Goal: Transaction & Acquisition: Subscribe to service/newsletter

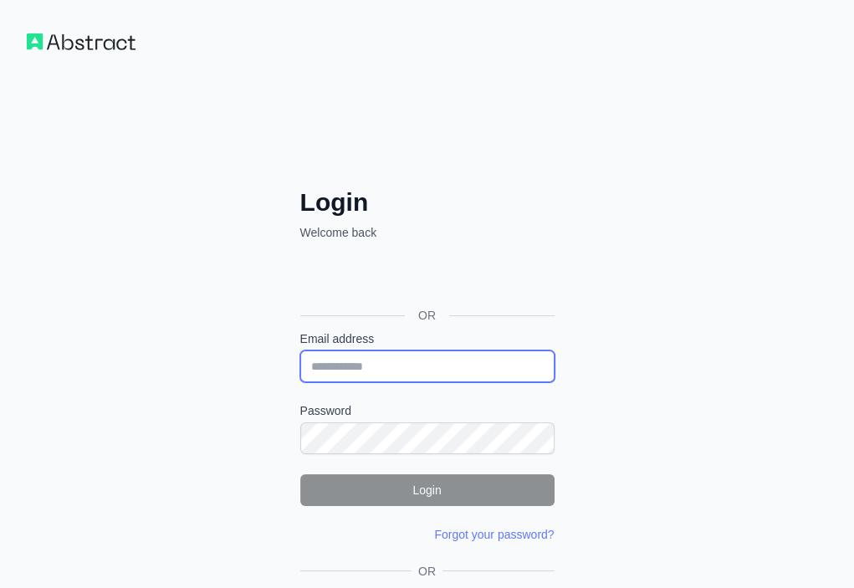
click at [300, 350] on input "Email address" at bounding box center [427, 366] width 254 height 32
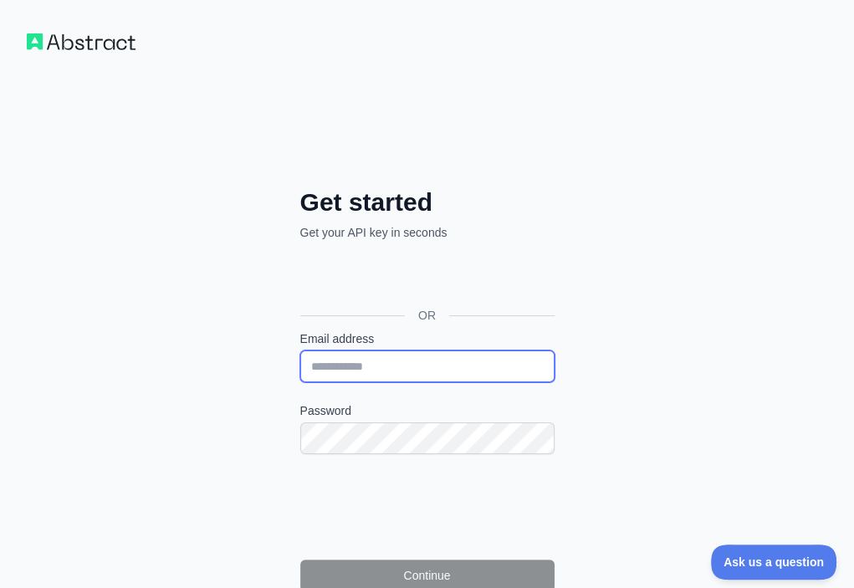
click at [300, 350] on input "Email address" at bounding box center [427, 366] width 254 height 32
paste input "**********"
type input "**********"
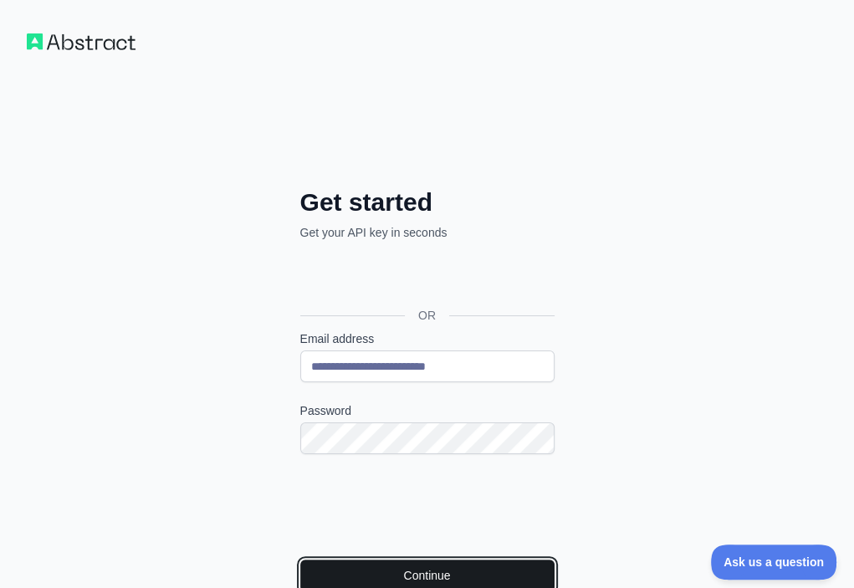
click at [327, 559] on button "Continue" at bounding box center [427, 575] width 254 height 32
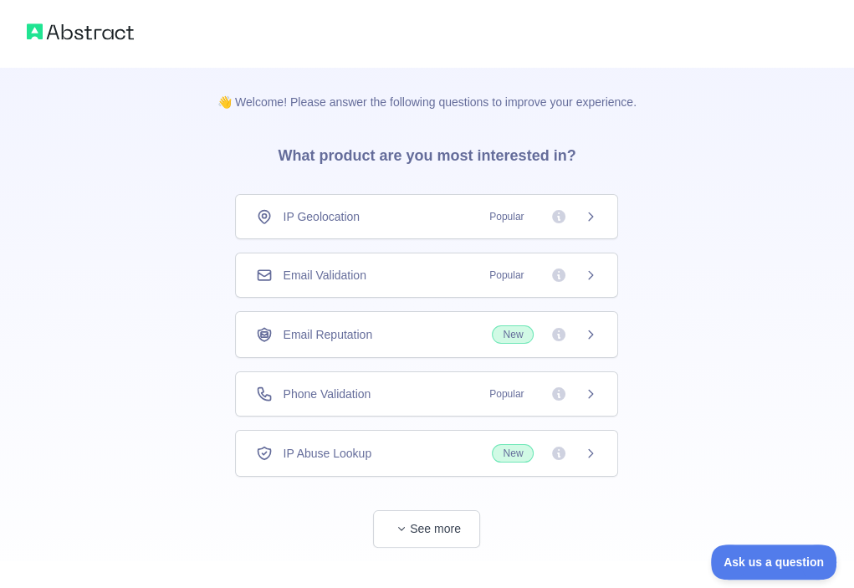
click at [394, 288] on div "Email Validation Popular" at bounding box center [426, 274] width 383 height 45
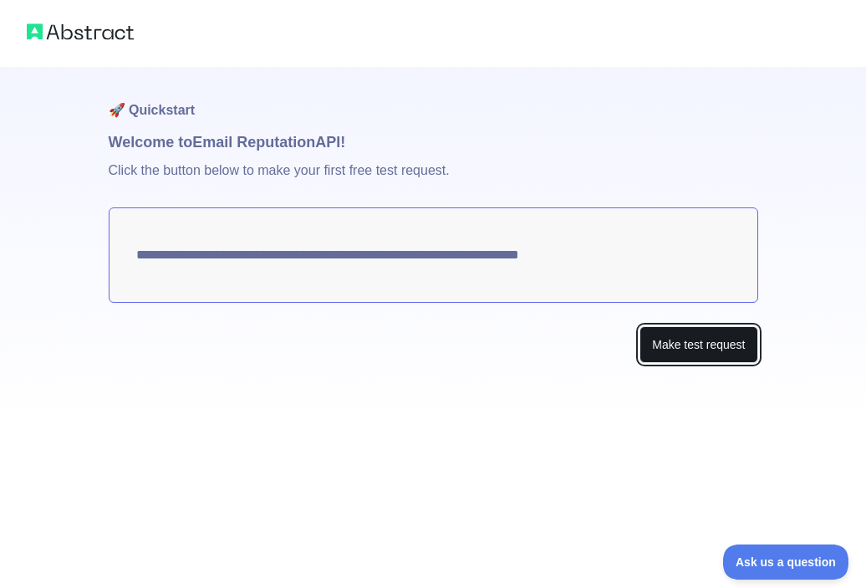
click at [686, 336] on button "Make test request" at bounding box center [699, 345] width 118 height 38
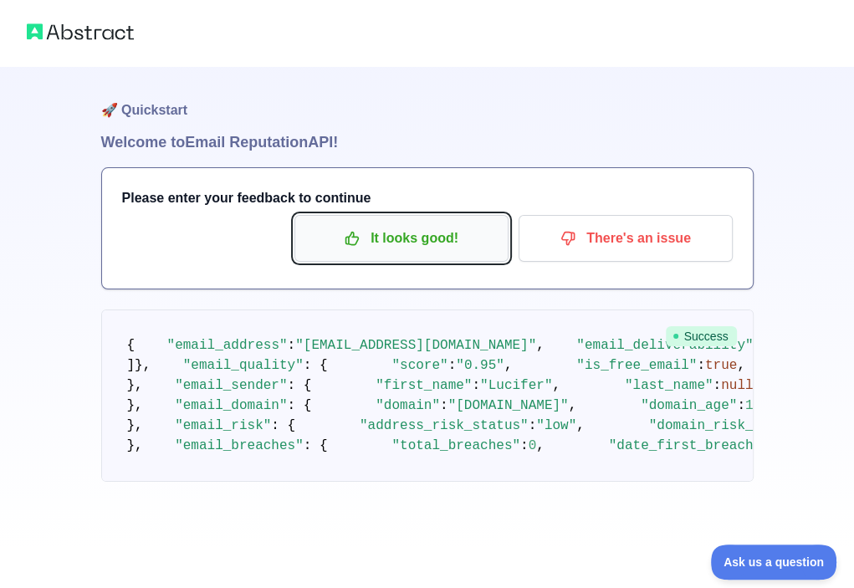
click at [437, 234] on p "It looks good!" at bounding box center [401, 238] width 189 height 28
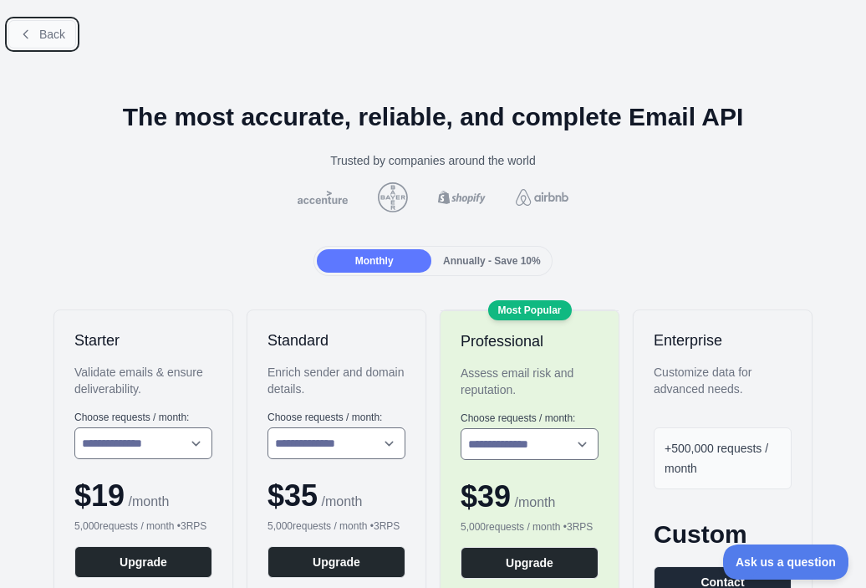
click at [42, 28] on span "Back" at bounding box center [52, 34] width 26 height 13
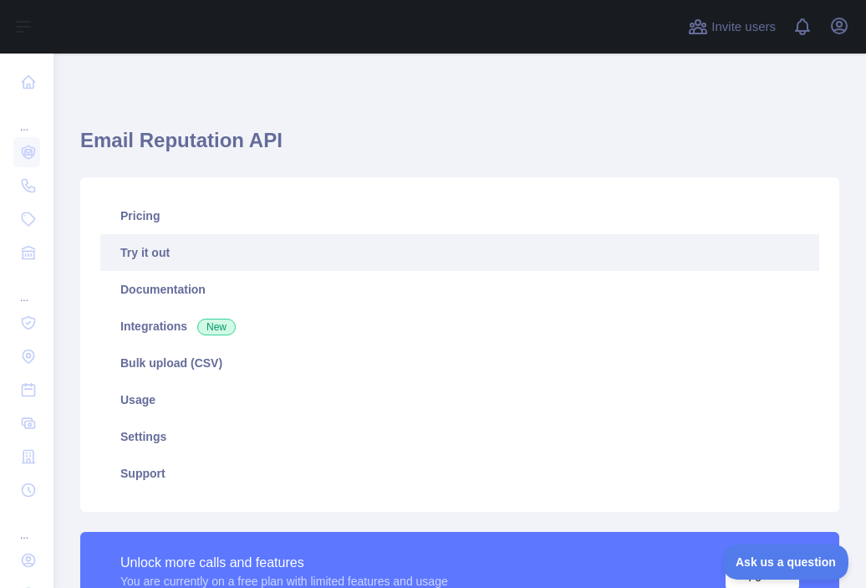
scroll to position [251, 0]
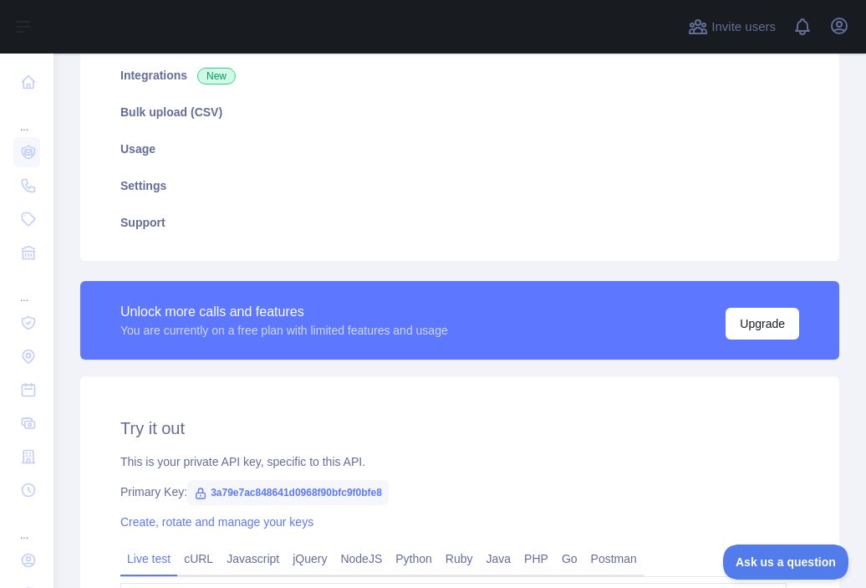
click at [301, 490] on span "3a79e7ac848641d0968f90bfc9f0bfe8" at bounding box center [287, 492] width 201 height 25
copy span "3a79e7ac848641d0968f90bfc9f0bfe8"
